Goal: Task Accomplishment & Management: Complete application form

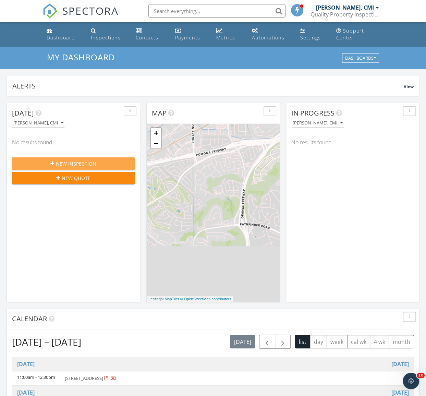
click at [119, 167] on button "New Inspection" at bounding box center [73, 163] width 123 height 12
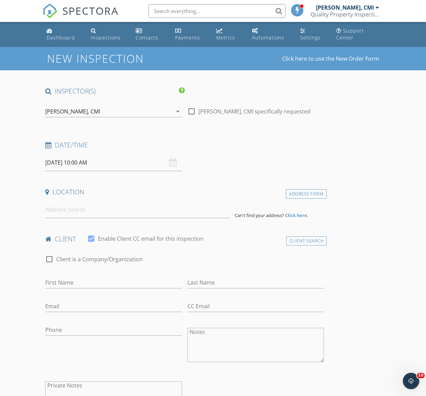
click at [102, 162] on input "09/29/2025 10:00 AM" at bounding box center [113, 162] width 136 height 17
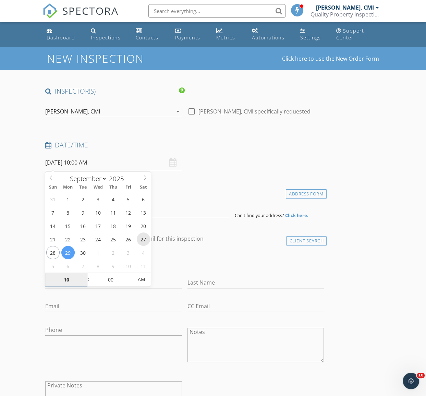
type input "[DATE] 10:00 AM"
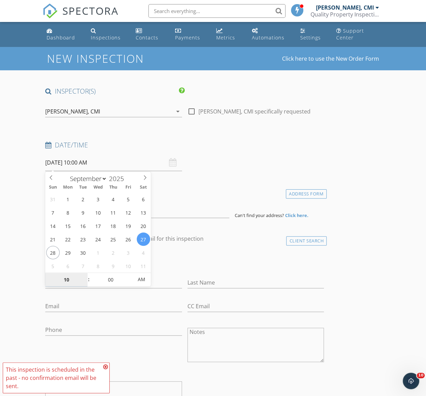
type input "9"
type input "[DATE] 9:00 AM"
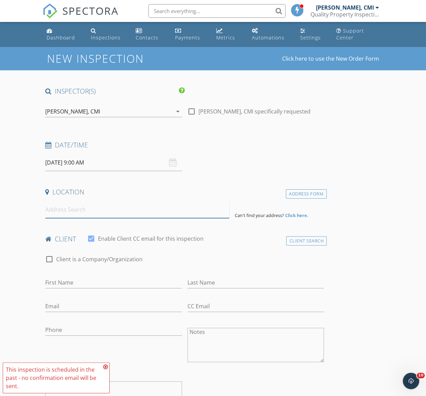
click at [113, 207] on input at bounding box center [137, 209] width 184 height 17
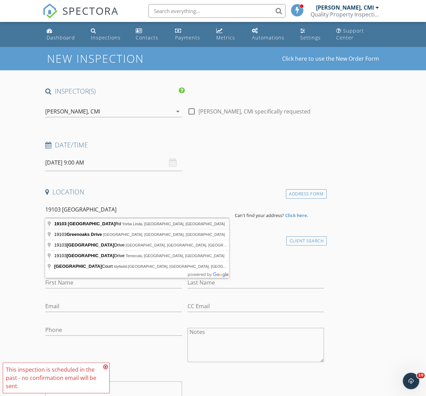
type input "19103 Green Oaks Rd, Yorba Linda, CA, USA"
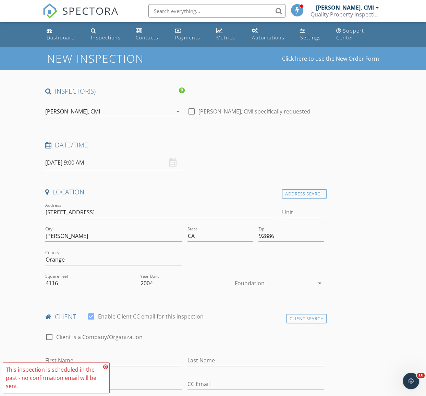
click at [267, 281] on div at bounding box center [274, 282] width 79 height 11
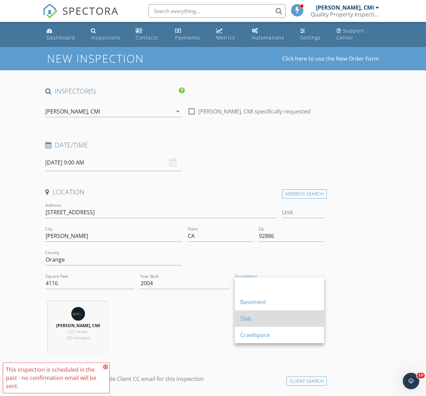
click at [271, 318] on div "Slab" at bounding box center [279, 318] width 78 height 8
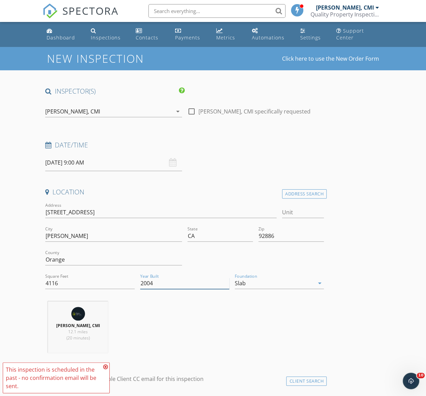
drag, startPoint x: 168, startPoint y: 281, endPoint x: 120, endPoint y: 280, distance: 47.9
click at [120, 280] on div "Address 19103 Green Oaks Rd Unit City Yorba Linda State CA Zip 92886 County Ora…" at bounding box center [184, 248] width 284 height 95
click at [210, 320] on div "Tien Yih, CMI 12.1 miles (20 minutes)" at bounding box center [184, 329] width 284 height 57
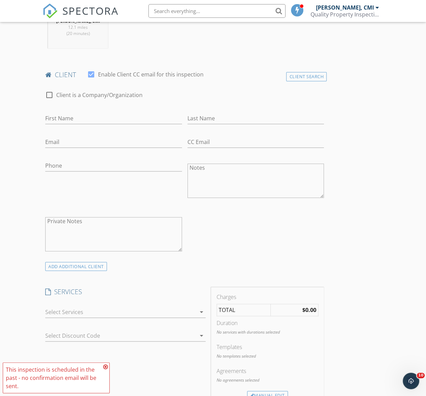
scroll to position [404, 0]
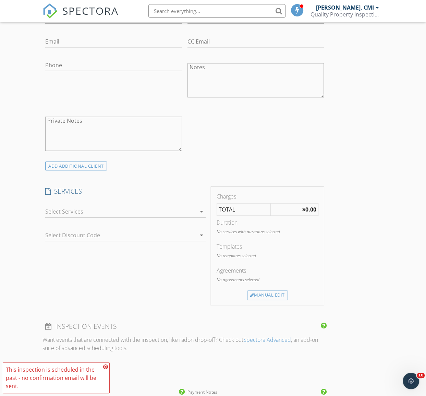
click at [160, 215] on div at bounding box center [120, 211] width 150 height 11
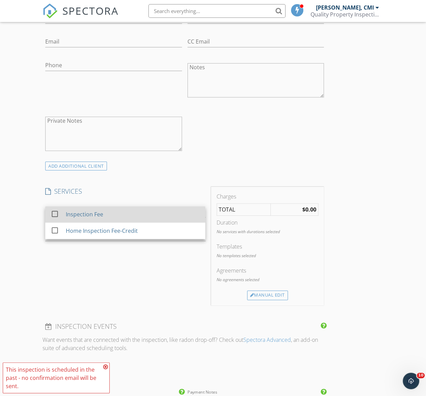
click at [119, 215] on div "Inspection Fee" at bounding box center [133, 214] width 134 height 14
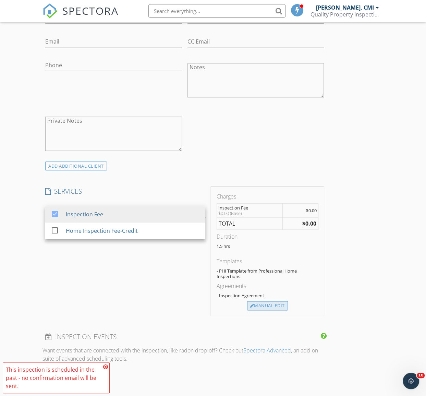
click at [283, 305] on div "Manual Edit" at bounding box center [267, 306] width 41 height 10
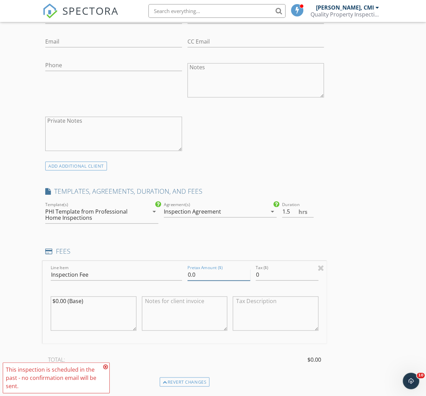
drag, startPoint x: 192, startPoint y: 272, endPoint x: 154, endPoint y: 270, distance: 38.0
click at [154, 270] on div "Line Item Inspection Fee Pretax Amount ($) 0.0 Tax ($) 0 $0.00 (Base)" at bounding box center [184, 302] width 284 height 83
type input "780"
click at [260, 239] on div "INSPECTOR(S) check_box Tien Yih, CMI PRIMARY Tien Yih, CMI arrow_drop_down chec…" at bounding box center [184, 275] width 284 height 1187
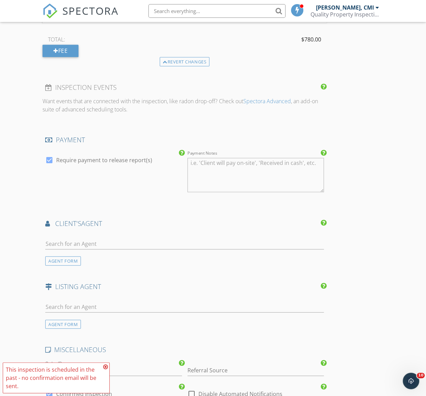
scroll to position [778, 0]
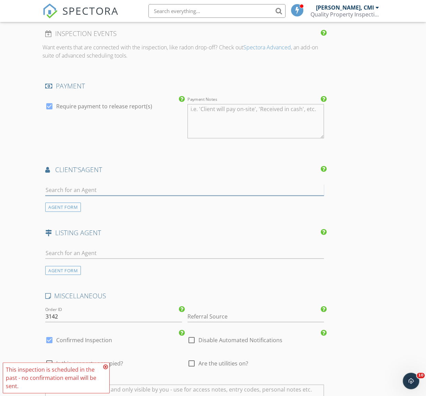
click at [151, 192] on input "text" at bounding box center [184, 189] width 278 height 11
type input "Pam Xu"
click at [134, 201] on div "No results found. Click to add a new Agent" at bounding box center [99, 204] width 103 height 8
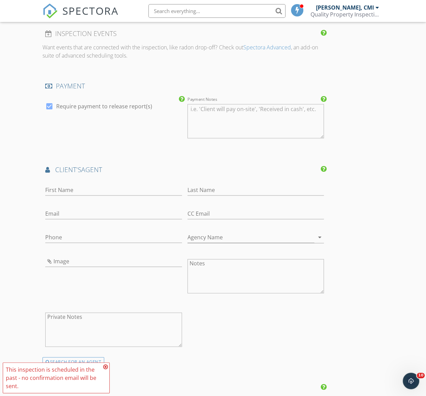
click at [282, 308] on div "First Name Last Name Email CC Email Phone Agency Name arrow_drop_down Image Not…" at bounding box center [184, 267] width 284 height 178
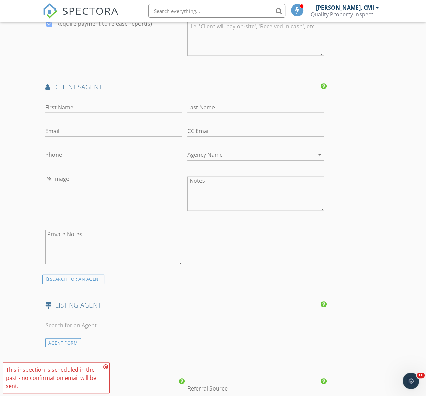
scroll to position [872, 0]
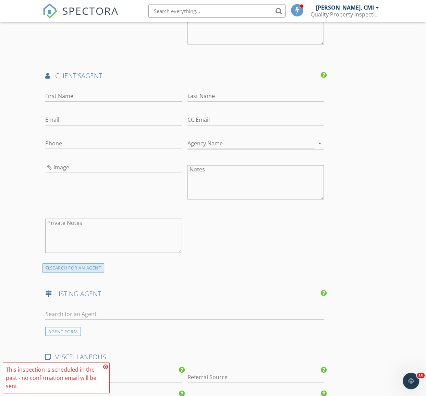
click at [81, 271] on div "SEARCH FOR AN AGENT" at bounding box center [73, 268] width 62 height 10
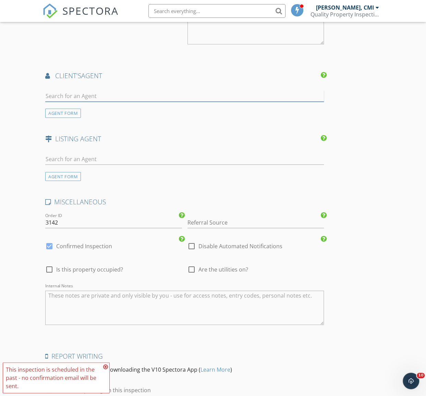
click at [112, 93] on input "text" at bounding box center [184, 95] width 278 height 11
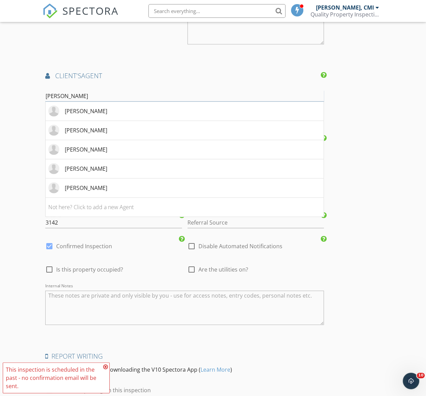
type input "Pam"
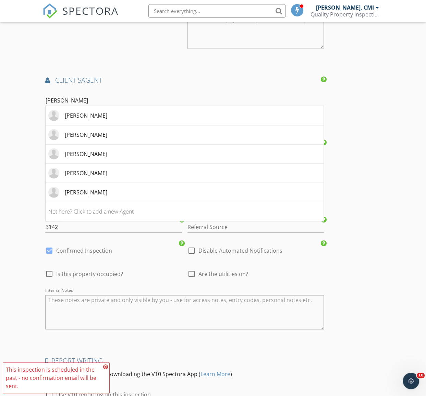
scroll to position [840, 0]
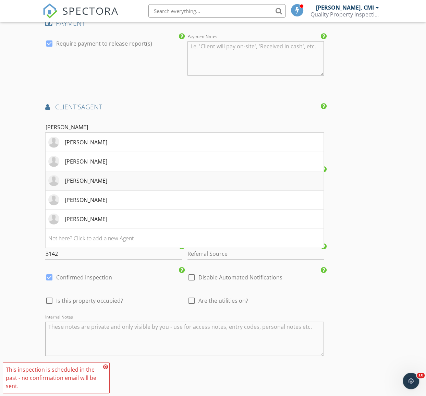
click at [145, 184] on li "Pam" at bounding box center [185, 180] width 278 height 19
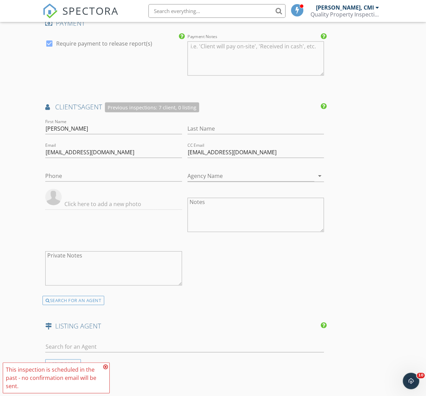
click at [226, 137] on div at bounding box center [255, 139] width 136 height 4
click at [225, 125] on input "Last Name" at bounding box center [255, 128] width 136 height 11
type input "Xu"
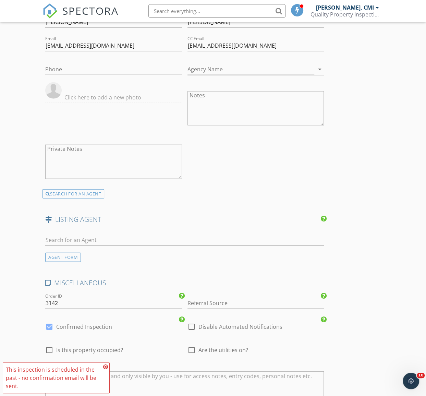
scroll to position [1089, 0]
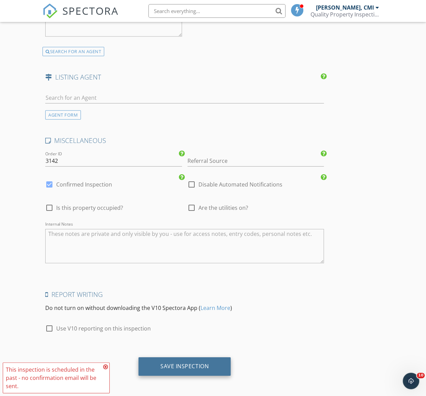
click at [208, 357] on div "Save Inspection" at bounding box center [184, 366] width 92 height 18
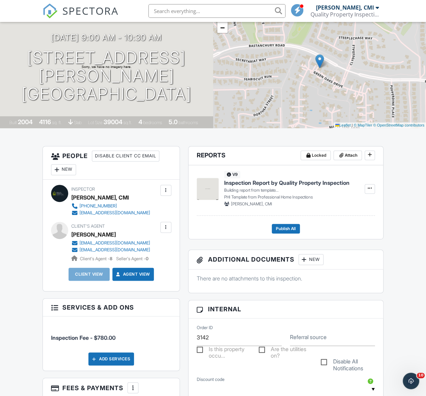
click at [297, 209] on div "v9 Inspection Report by Quality Property Inspection Building report from templa…" at bounding box center [286, 190] width 178 height 50
click at [341, 191] on link "Edit" at bounding box center [347, 189] width 27 height 10
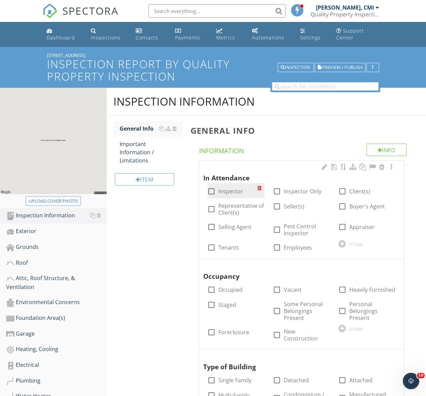
click at [226, 189] on label "Inspector" at bounding box center [230, 191] width 25 height 7
checkbox input "true"
click at [361, 191] on label "Client(s)" at bounding box center [359, 191] width 21 height 7
checkbox input "true"
click at [353, 205] on label "Buyer's Agent" at bounding box center [367, 206] width 36 height 7
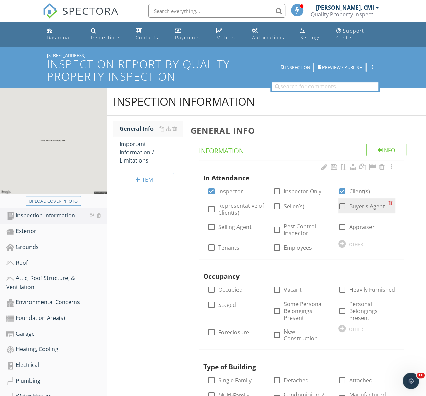
checkbox input "true"
click at [232, 226] on label "Selling Agent" at bounding box center [234, 226] width 33 height 7
checkbox input "true"
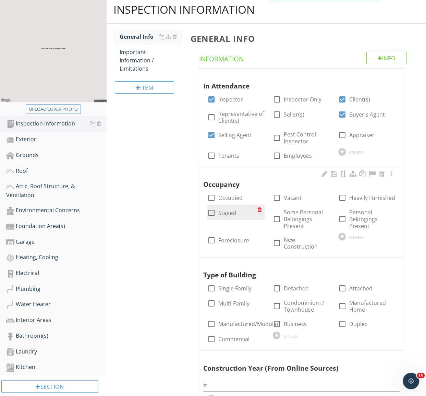
scroll to position [93, 0]
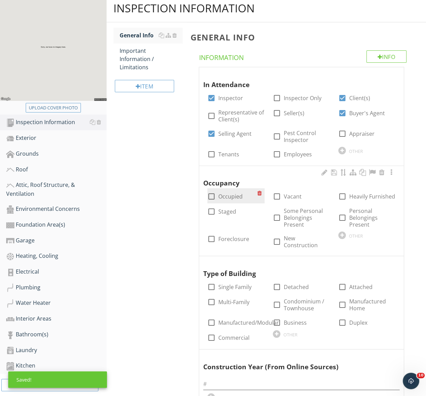
click at [234, 195] on label "Occupied" at bounding box center [230, 196] width 24 height 7
checkbox input "true"
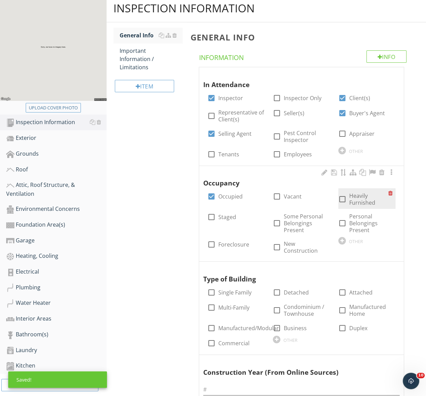
click at [357, 195] on label "Heavily Furnished" at bounding box center [368, 199] width 39 height 14
checkbox input "true"
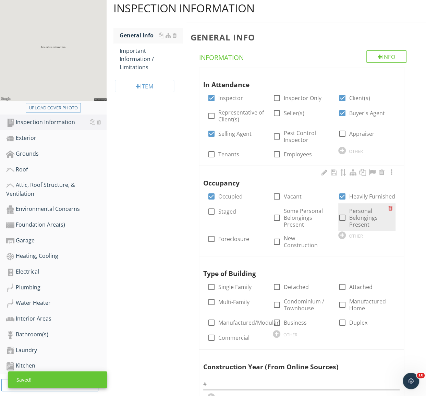
click at [354, 221] on label "Personal Belongings Present" at bounding box center [368, 217] width 39 height 21
checkbox input "true"
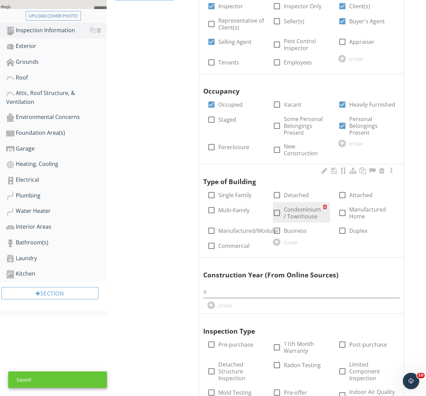
scroll to position [187, 0]
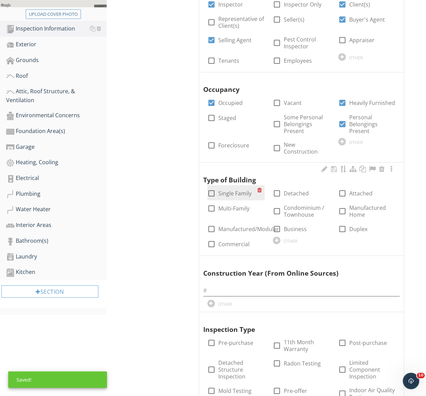
click at [235, 190] on label "Single Family" at bounding box center [234, 193] width 33 height 7
checkbox input "true"
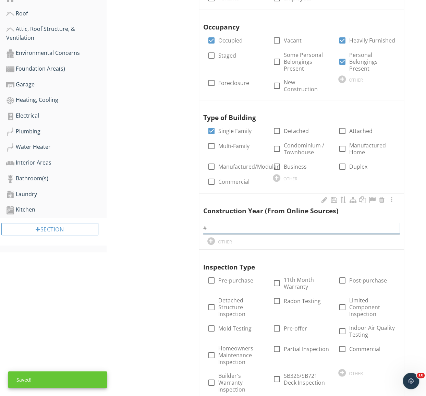
click at [248, 222] on input "text" at bounding box center [301, 227] width 196 height 11
paste input "2004"
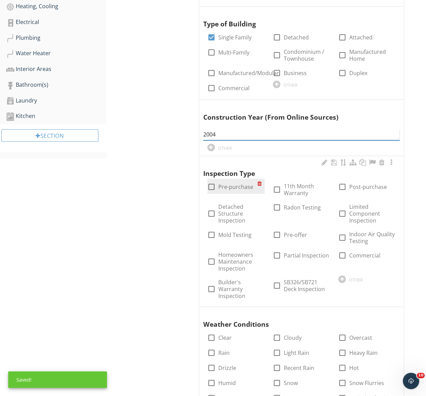
type input "2004"
click at [234, 183] on label "Pre-purchase" at bounding box center [235, 186] width 35 height 7
checkbox input "true"
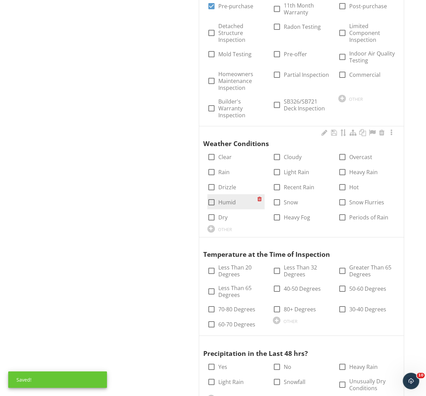
scroll to position [529, 0]
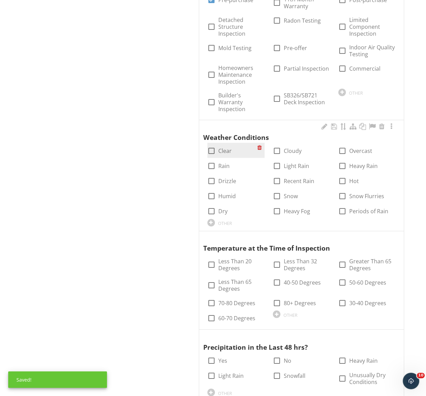
click at [227, 149] on div "check_box_outline_blank Clear" at bounding box center [235, 149] width 57 height 15
click at [229, 147] on label "Clear" at bounding box center [224, 150] width 13 height 7
checkbox input "true"
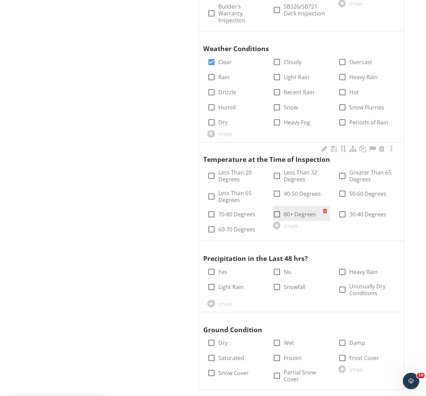
scroll to position [623, 0]
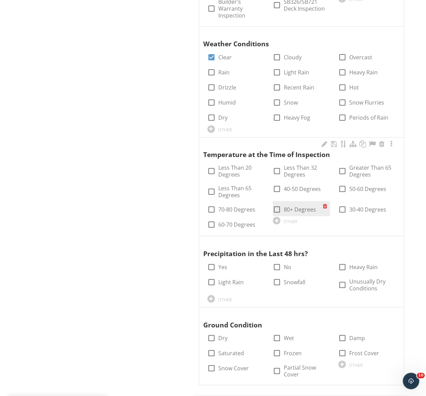
click at [290, 203] on div "check_box_outline_blank 80+ Degrees" at bounding box center [298, 208] width 50 height 10
click at [290, 205] on label "80+ Degrees" at bounding box center [300, 208] width 32 height 7
checkbox input "true"
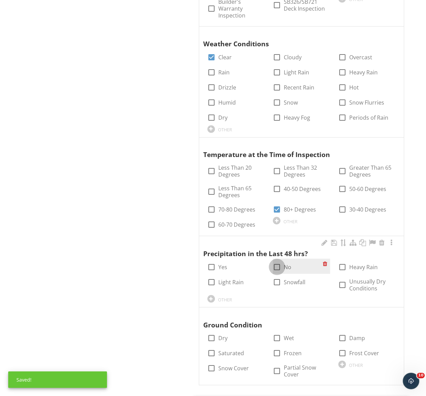
click at [279, 261] on div at bounding box center [277, 267] width 12 height 12
checkbox input "true"
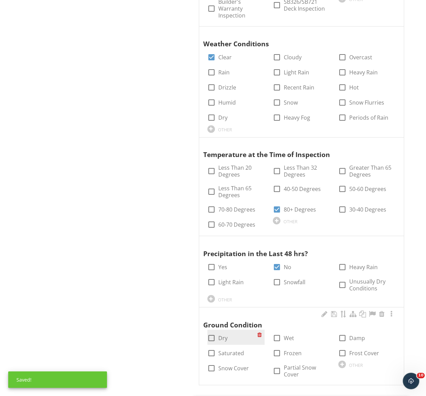
click at [213, 332] on div "check_box_outline_blank Dry" at bounding box center [232, 337] width 50 height 10
click at [213, 331] on div at bounding box center [211, 337] width 12 height 12
checkbox input "true"
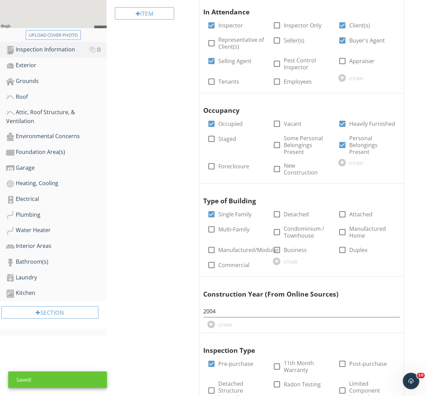
scroll to position [0, 0]
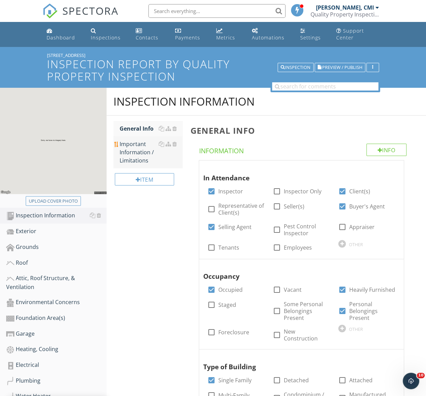
click at [138, 159] on div "Important Information / Limitations" at bounding box center [151, 152] width 63 height 25
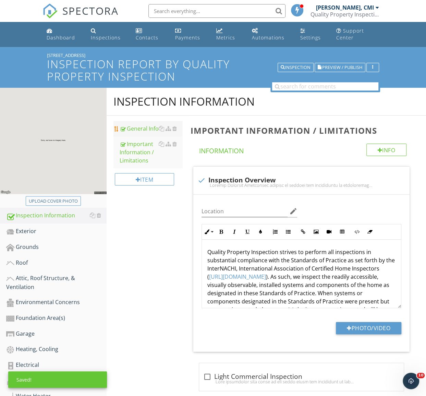
click at [136, 129] on div "General Info" at bounding box center [151, 128] width 63 height 8
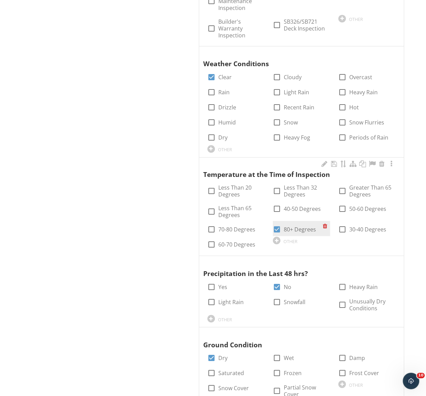
scroll to position [623, 0]
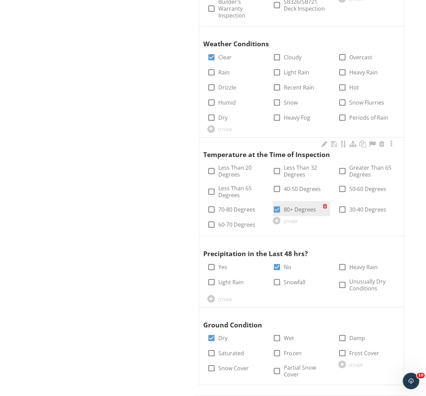
click at [294, 205] on label "80+ Degrees" at bounding box center [300, 208] width 32 height 7
checkbox input "false"
click at [222, 205] on label "70-80 Degrees" at bounding box center [236, 208] width 37 height 7
checkbox input "true"
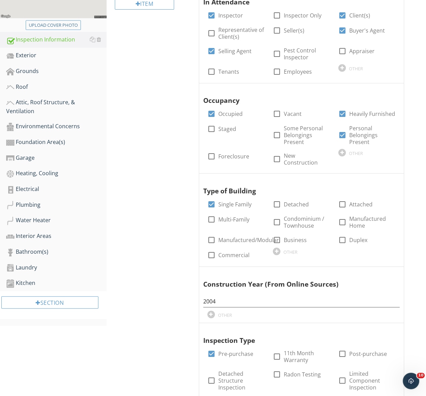
scroll to position [0, 0]
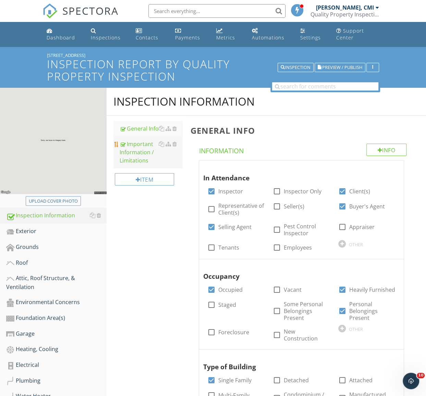
click at [137, 148] on div "Important Information / Limitations" at bounding box center [151, 152] width 63 height 25
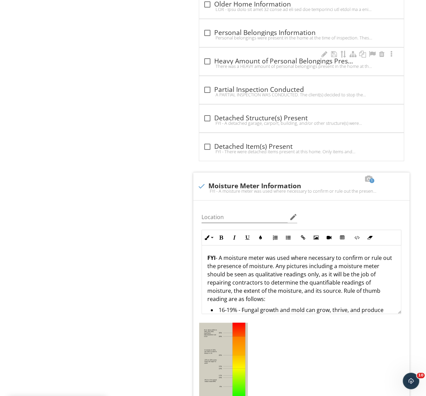
click at [270, 57] on div "check_box_outline_blank Heavy Amount of Personal Belongings Present" at bounding box center [301, 61] width 196 height 8
checkbox input "true"
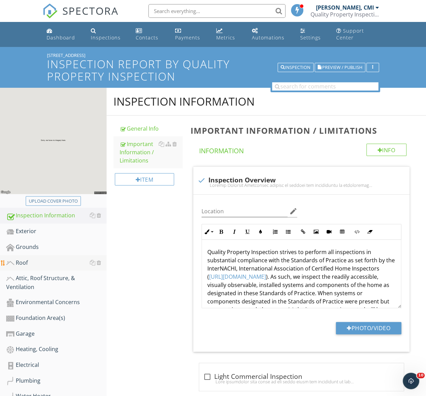
click at [44, 257] on link "Roof" at bounding box center [56, 263] width 100 height 16
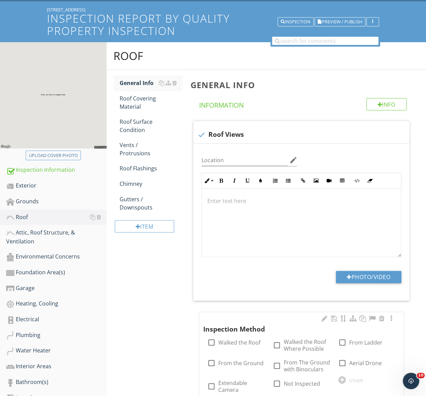
scroll to position [93, 0]
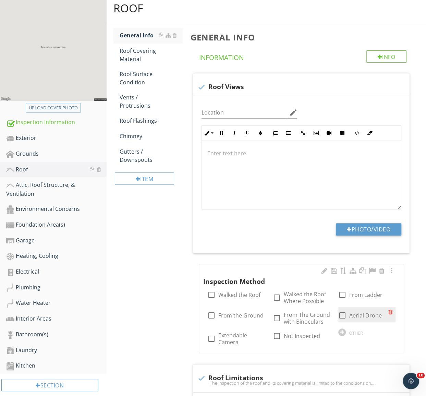
click at [365, 314] on label "Aerial Drone" at bounding box center [365, 315] width 33 height 7
checkbox input "true"
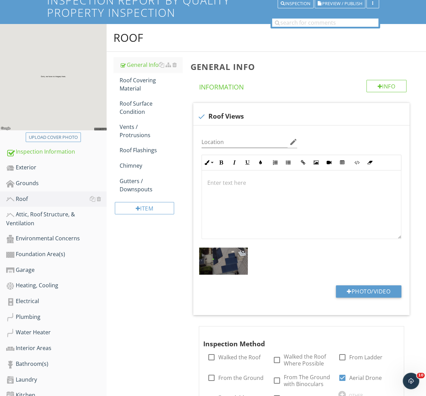
scroll to position [31, 0]
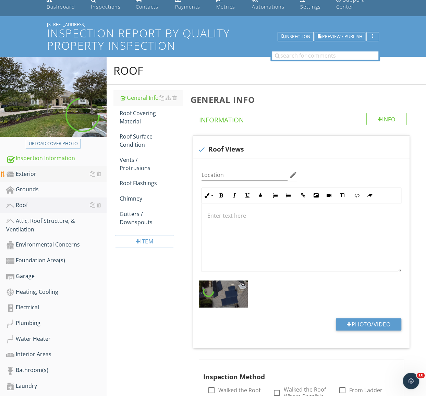
click at [62, 173] on div "Exterior" at bounding box center [56, 174] width 100 height 9
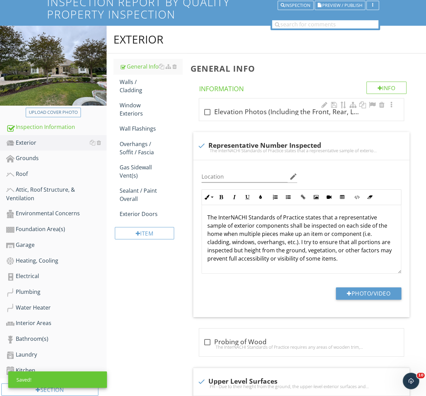
click at [263, 119] on div "check_box_outline_blank Elevation Photos (Including the Front, Rear, Left and R…" at bounding box center [301, 109] width 204 height 22
checkbox input "true"
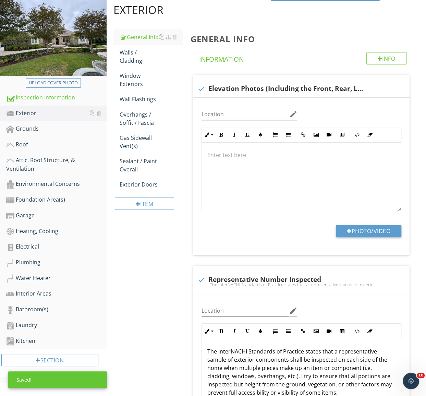
scroll to position [93, 0]
